Goal: Task Accomplishment & Management: Use online tool/utility

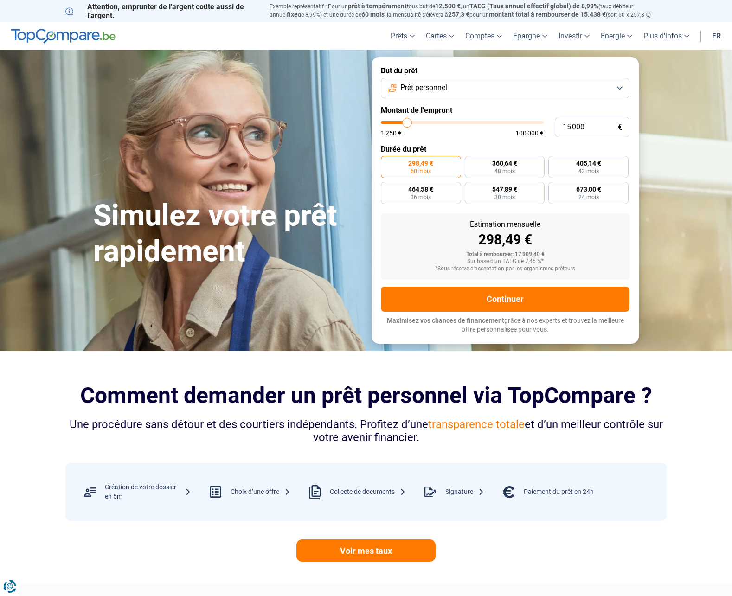
type input "1 500"
type input "1500"
type input "150"
type input "1250"
type input "15"
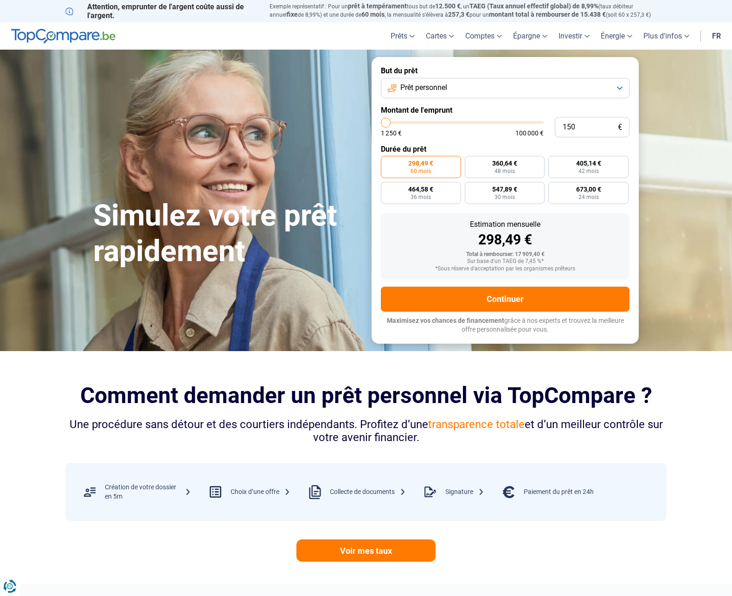
type input "1250"
type input "1"
type input "1250"
type input "10"
type input "1250"
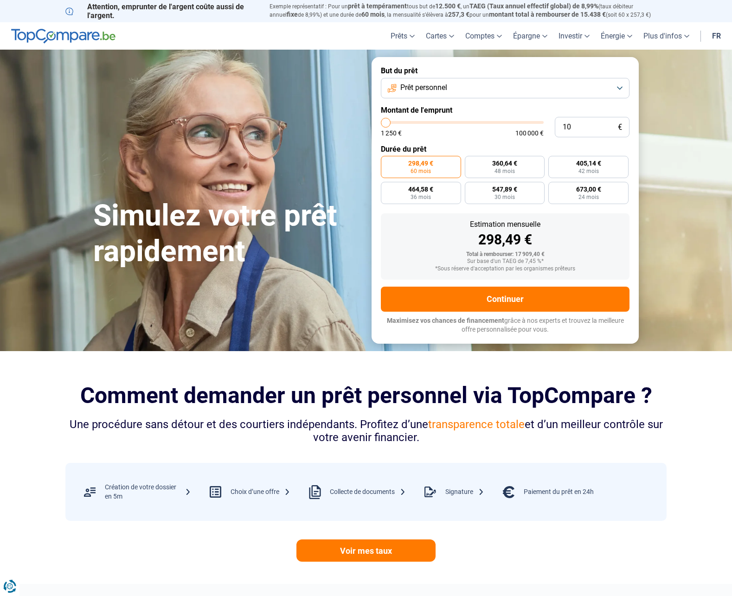
type input "100"
type input "1250"
type input "1 000"
type input "1250"
type input "10 000"
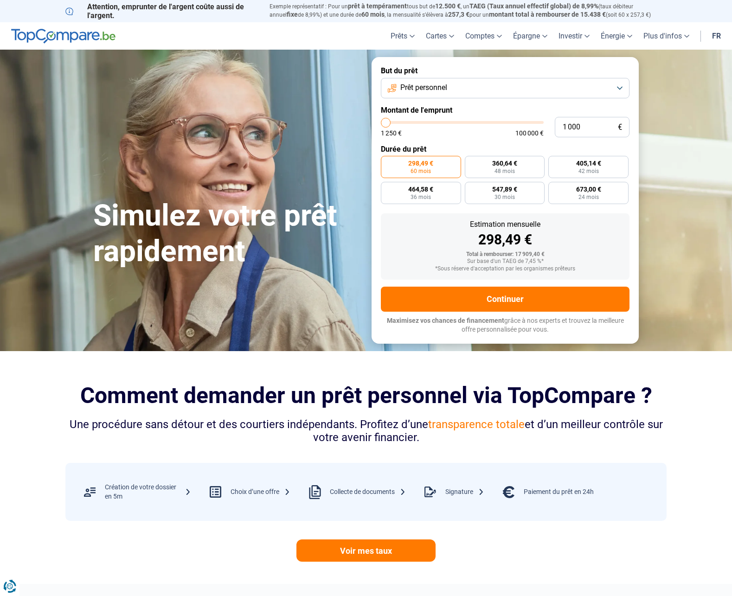
type input "10000"
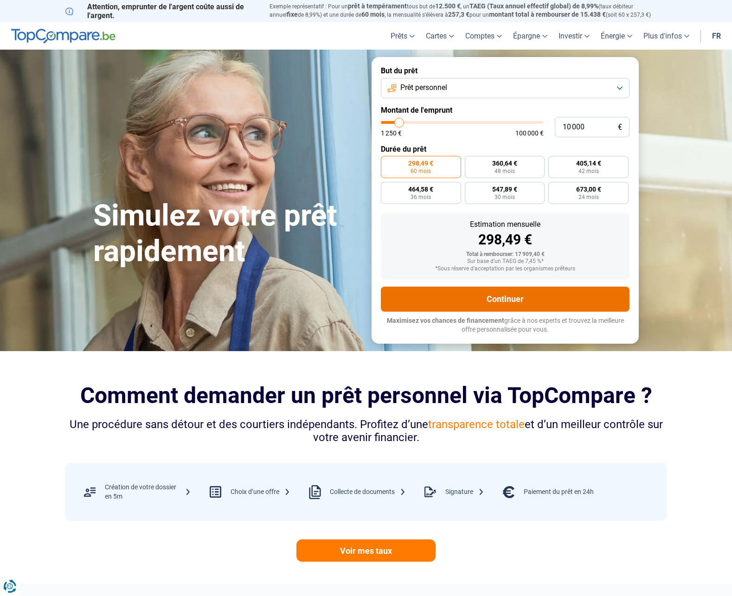
radio input "true"
type input "1 000"
type input "1250"
type input "10 001"
type input "10000"
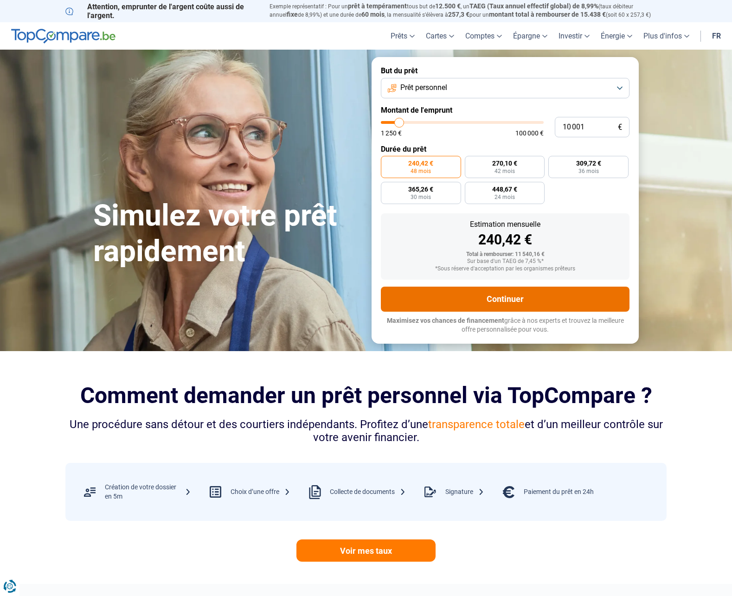
radio input "false"
type input "1 000"
type input "1250"
type input "100"
type input "1250"
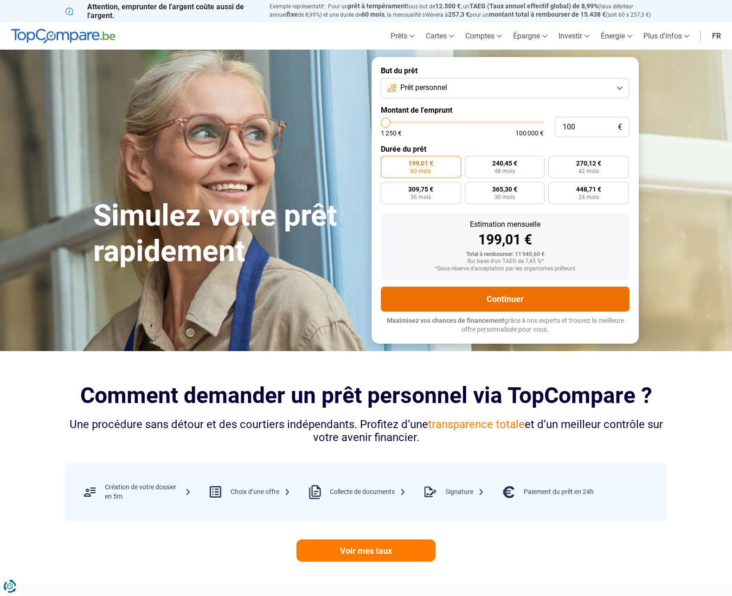
type input "10"
type input "1250"
type input "1"
type input "1250"
type input "11"
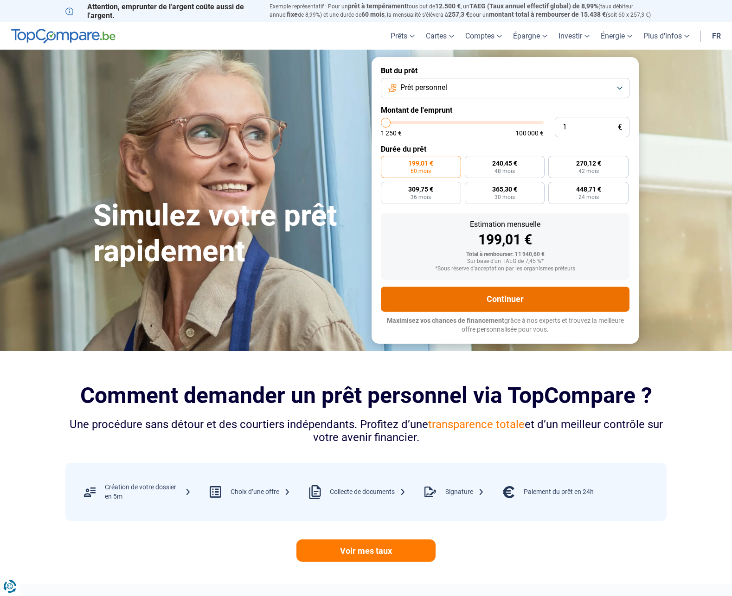
type input "1250"
type input "110"
type input "1250"
type input "1 100"
type input "1250"
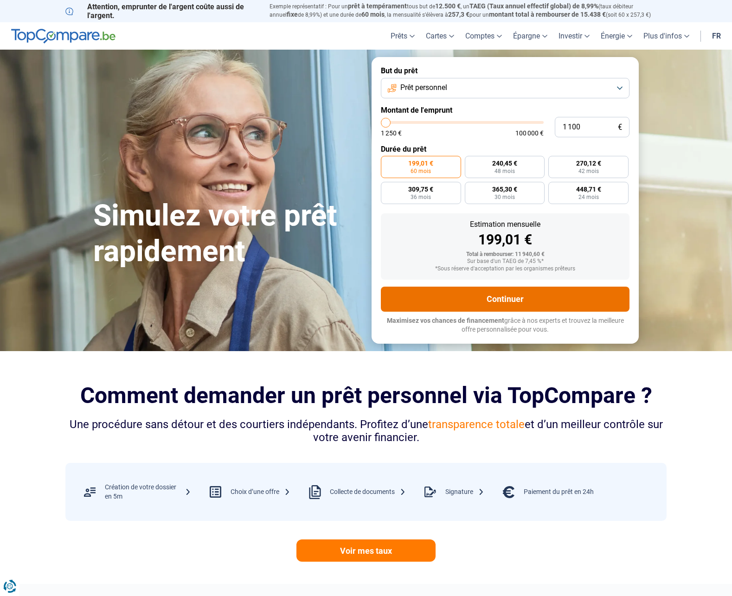
type input "11 000"
type input "11000"
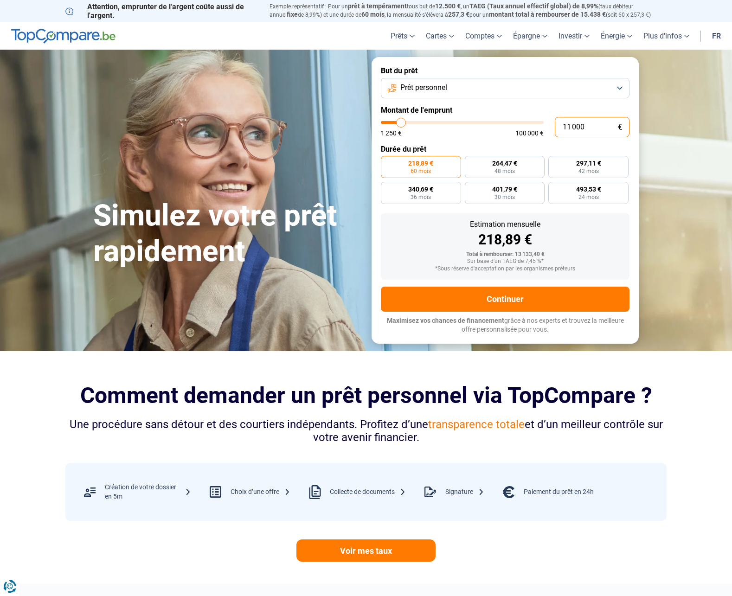
click at [588, 123] on input "11 000" at bounding box center [592, 127] width 75 height 20
click at [585, 129] on input "11 000" at bounding box center [592, 127] width 75 height 20
type input "1 100"
type input "1250"
type input "110"
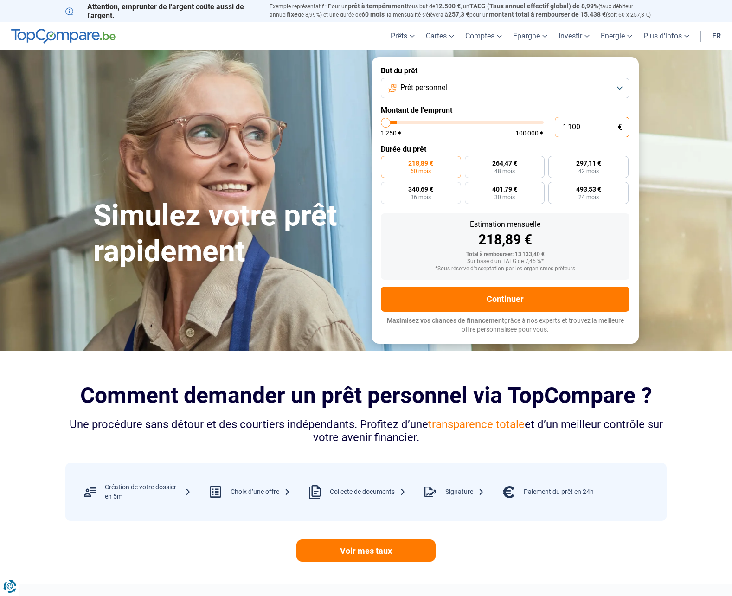
type input "1250"
type input "11"
type input "1250"
type input "1"
type input "1250"
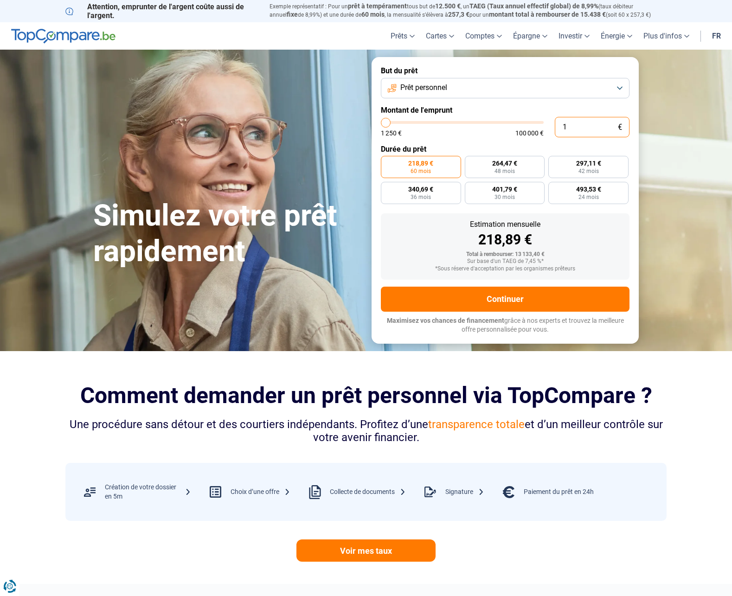
type input "15"
type input "1250"
type input "150"
type input "1250"
type input "1 500"
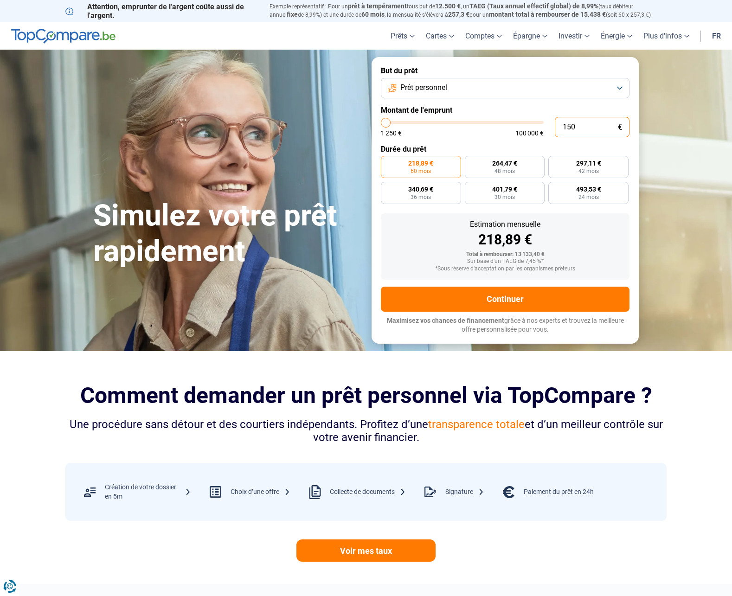
type input "1500"
type input "15 000"
type input "15000"
type input "1 500"
type input "1500"
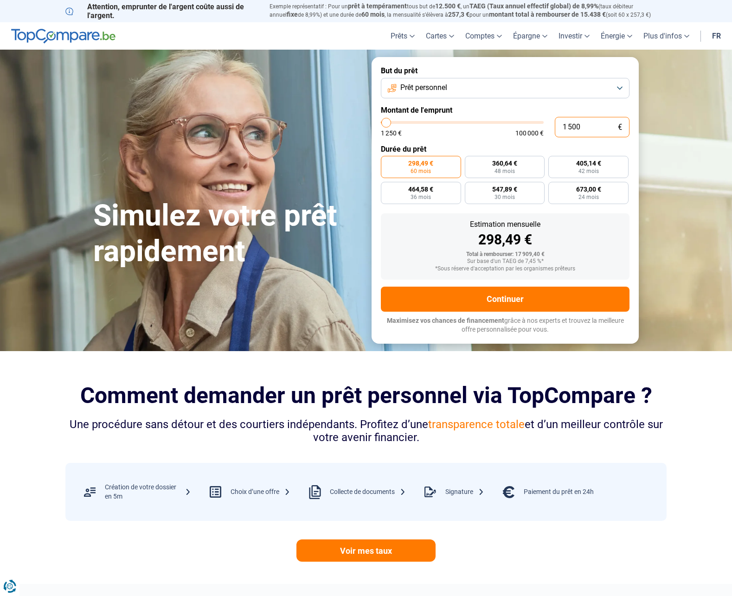
type input "150"
type input "1250"
type input "15"
type input "1250"
type input "1"
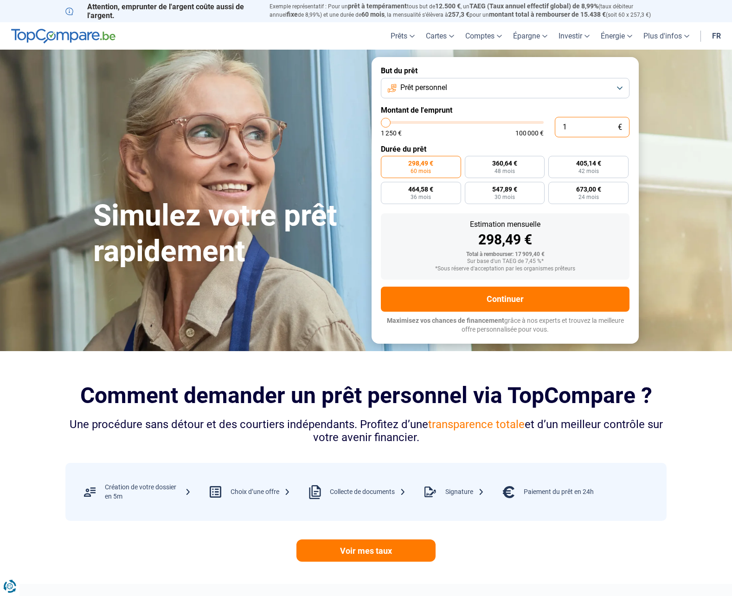
type input "1250"
type input "0"
type input "1250"
type input "1"
type input "1250"
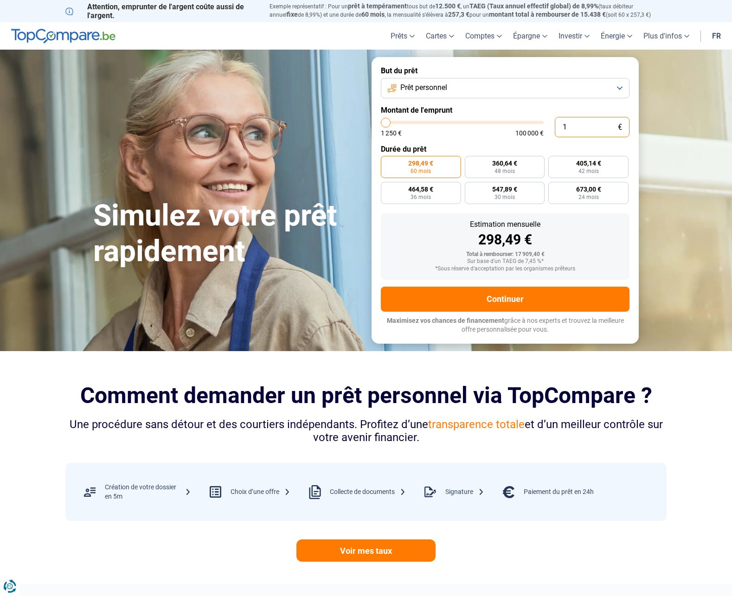
type input "10"
type input "1250"
type input "100"
type input "1250"
type input "1 000"
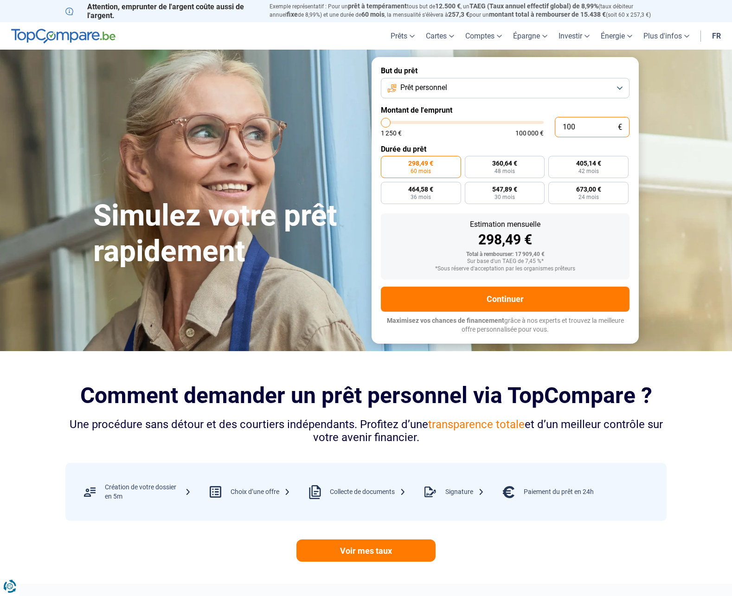
type input "1250"
type input "10 000"
type input "10000"
radio input "true"
type input "1 000"
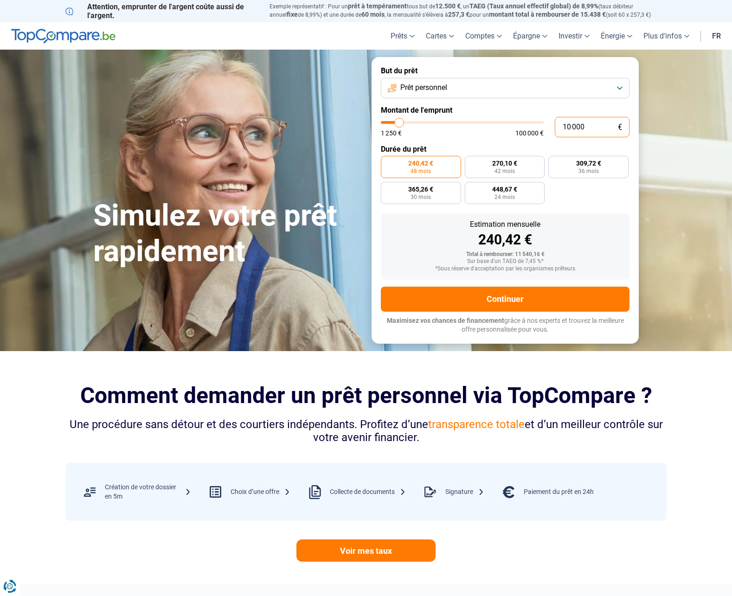
type input "1250"
type input "100"
type input "1250"
type input "10"
type input "1250"
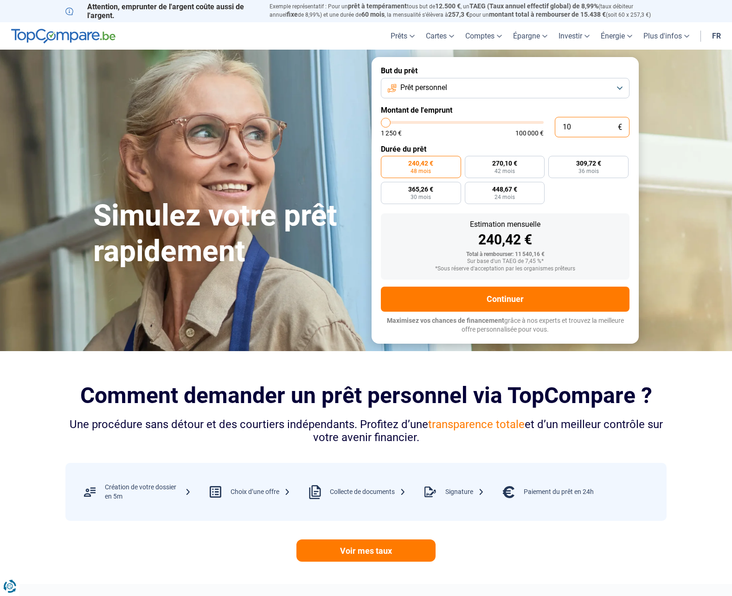
type input "1"
type input "1250"
type input "0"
type input "1250"
type input "8"
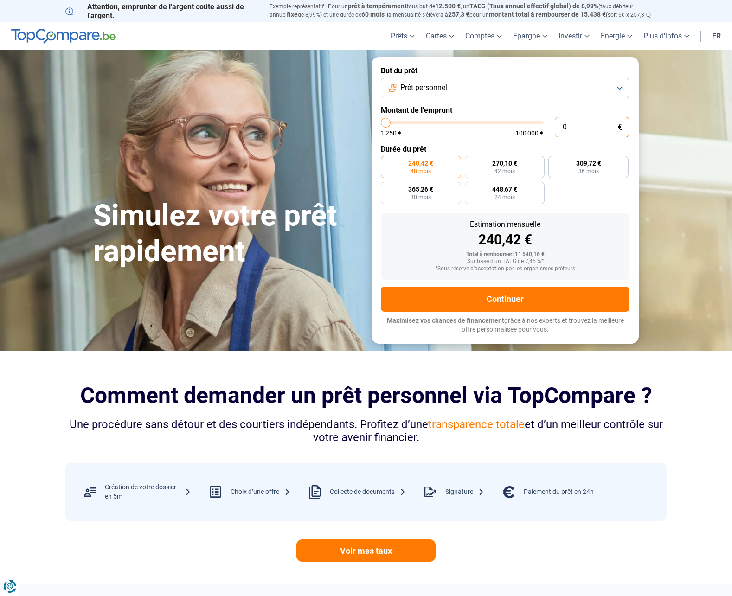
type input "1250"
type input "80"
type input "1250"
type input "800"
type input "1250"
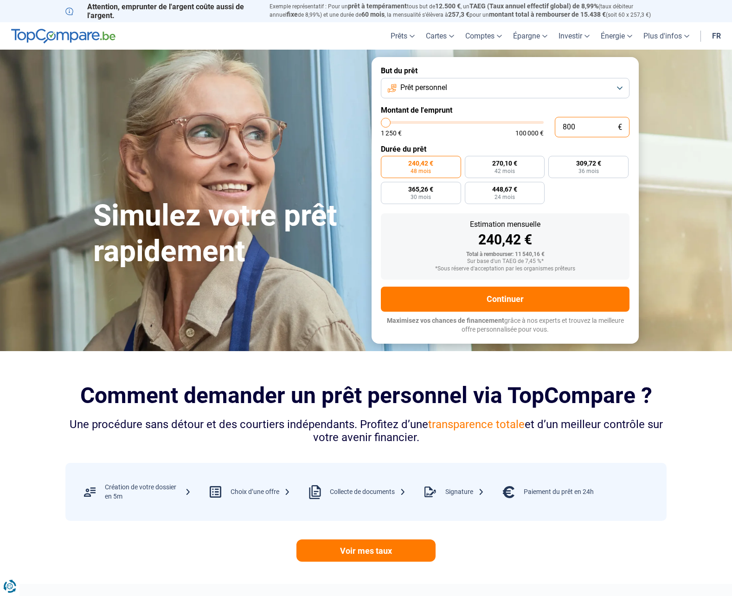
type input "8 000"
type input "8000"
type input "8 000"
click at [520, 168] on label "216,08 € 42 mois" at bounding box center [505, 167] width 80 height 22
click at [471, 162] on input "216,08 € 42 mois" at bounding box center [468, 159] width 6 height 6
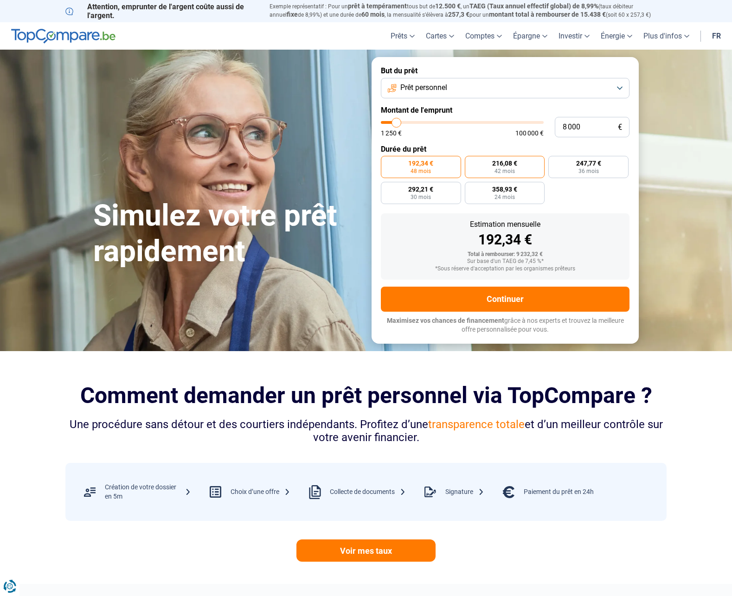
radio input "true"
click at [593, 125] on input "8 000" at bounding box center [592, 127] width 75 height 20
type input "800"
type input "1250"
type input "80"
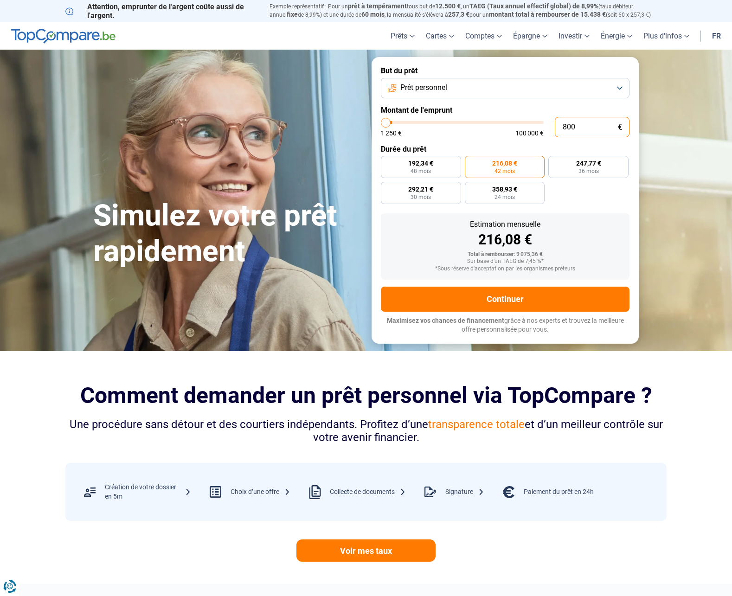
type input "1250"
type input "8"
type input "1250"
type input "0"
type input "1250"
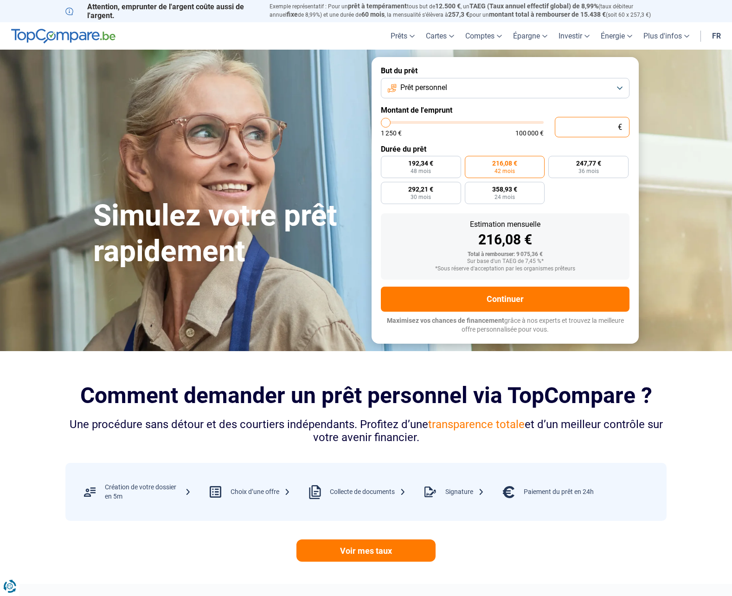
type input "1 250"
type input "1250"
radio input "true"
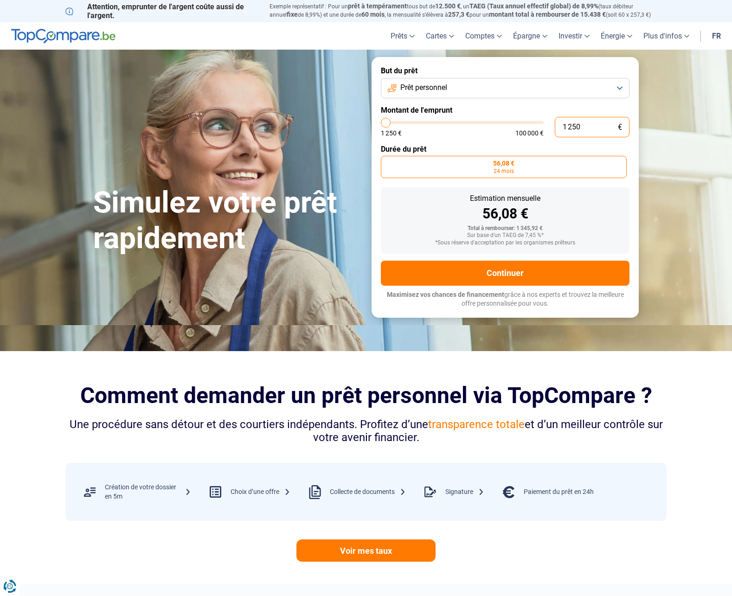
drag, startPoint x: 599, startPoint y: 127, endPoint x: 546, endPoint y: 126, distance: 52.9
click at [555, 126] on input "1 250" at bounding box center [592, 127] width 75 height 20
type input "0"
type input "1250"
type input "1 250"
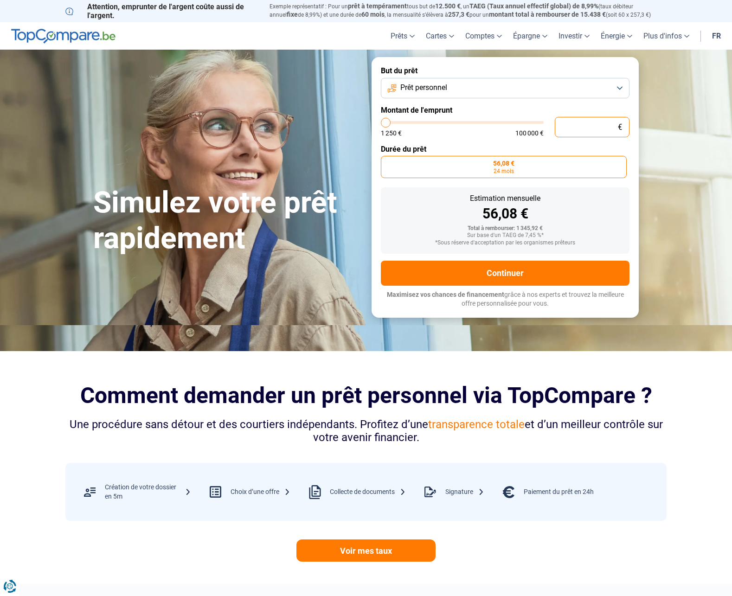
type input "1250"
type input "12 501"
type input "12500"
type input "125 011"
type input "100000"
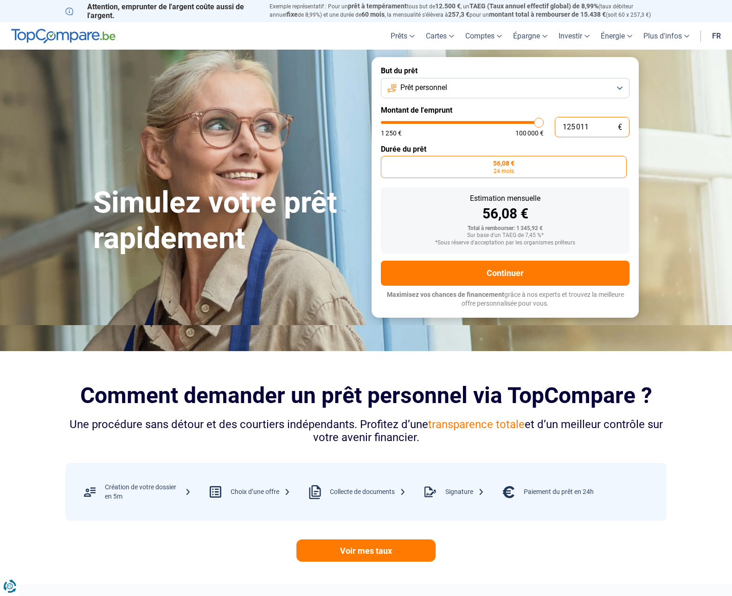
type input "12 501"
type input "12500"
type input "1 250"
type input "1250"
type input "125"
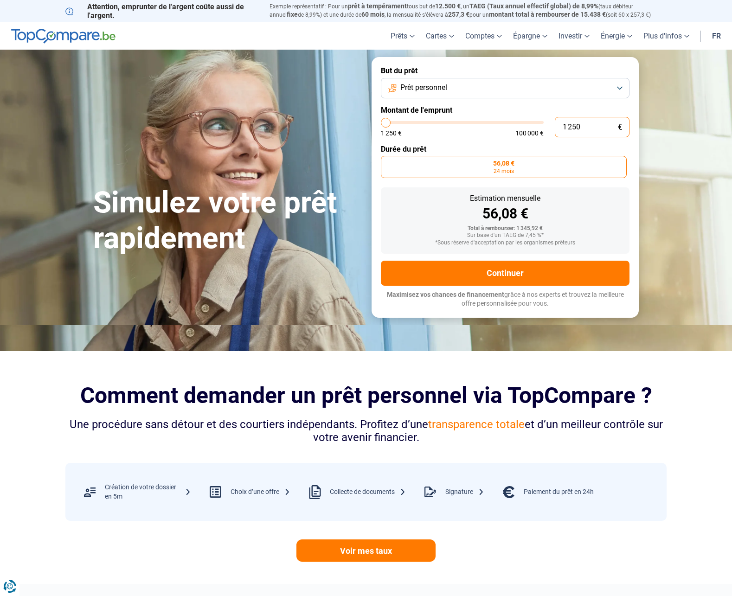
type input "1250"
type input "12"
type input "1250"
type input "1 250"
type input "1250"
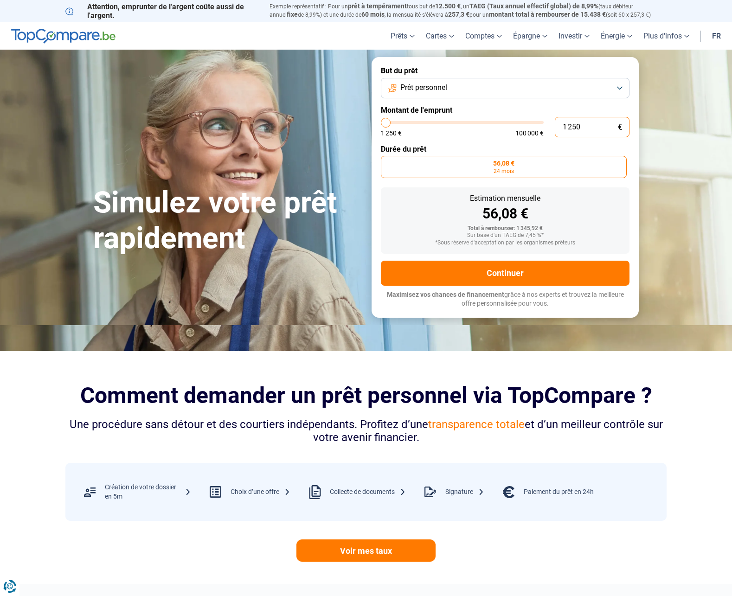
type input "125"
type input "1250"
type input "12"
type input "1250"
type input "1"
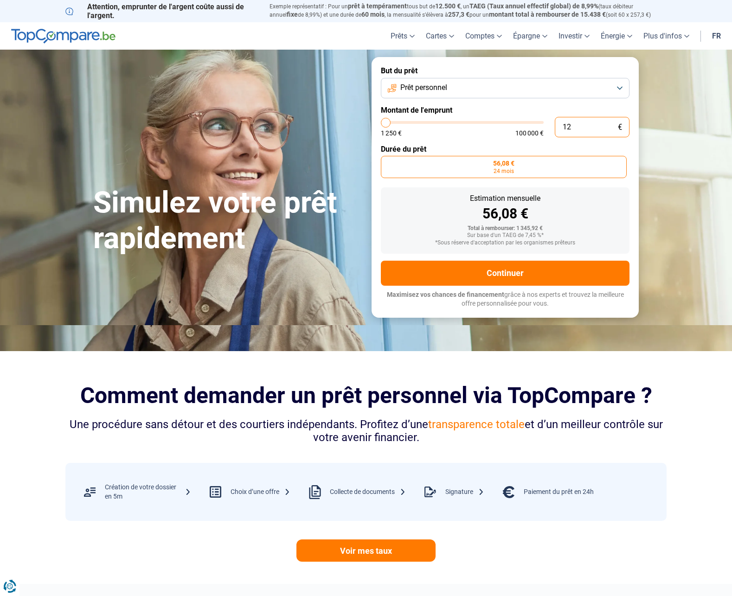
type input "1250"
type input "11"
type input "1250"
type input "110"
type input "1250"
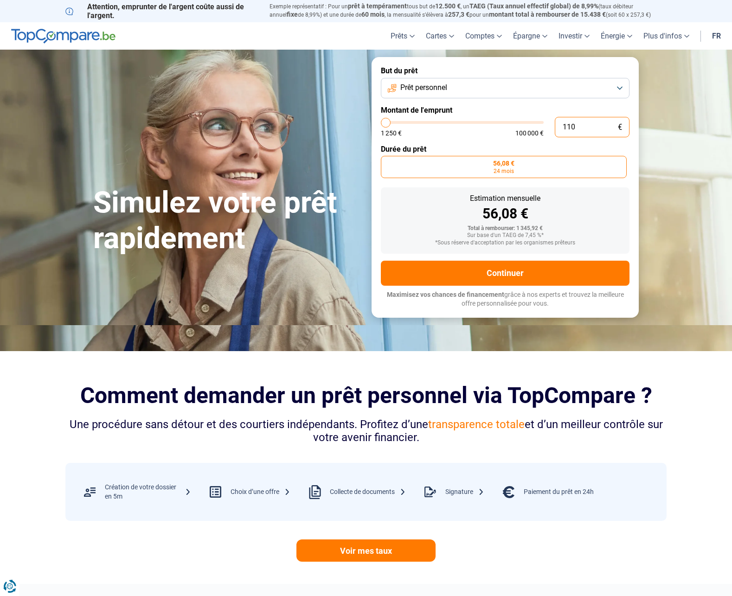
type input "1 100"
type input "1250"
type input "11 000"
type input "11000"
radio input "false"
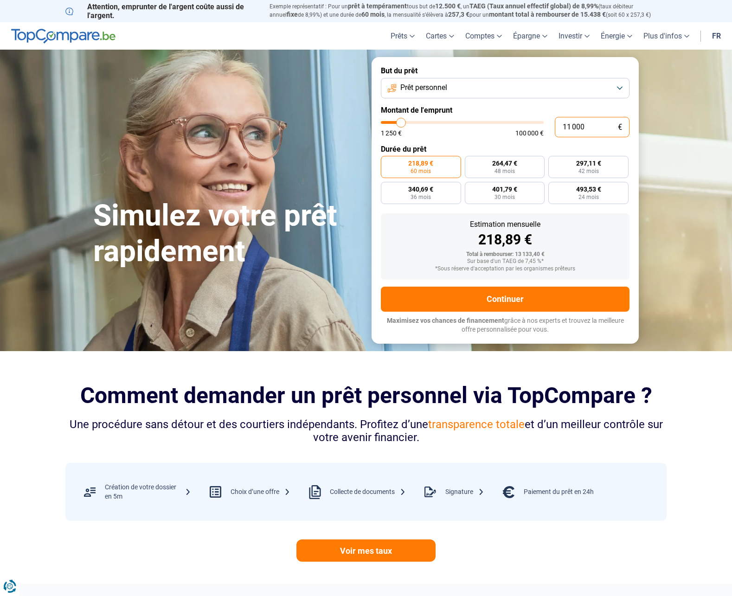
type input "11 000"
